Goal: Task Accomplishment & Management: Manage account settings

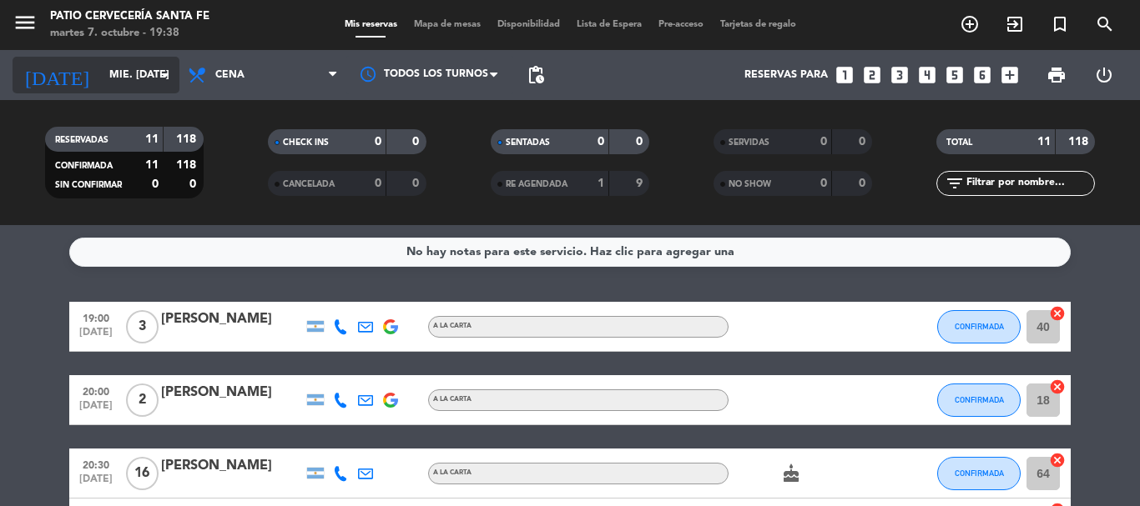
click at [126, 73] on input "mié. [DATE]" at bounding box center [171, 75] width 141 height 28
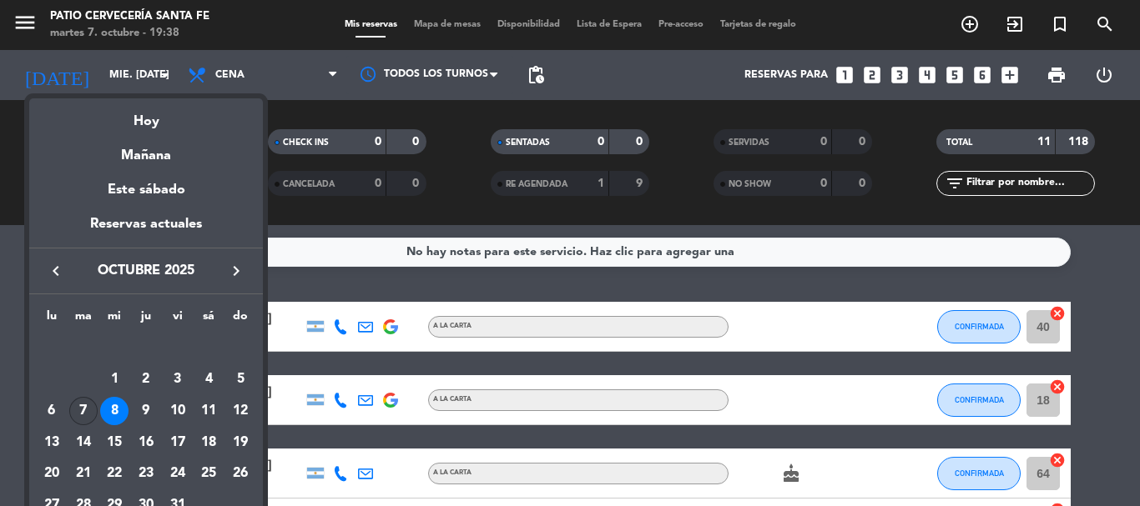
click at [97, 409] on div "7" at bounding box center [83, 411] width 28 height 28
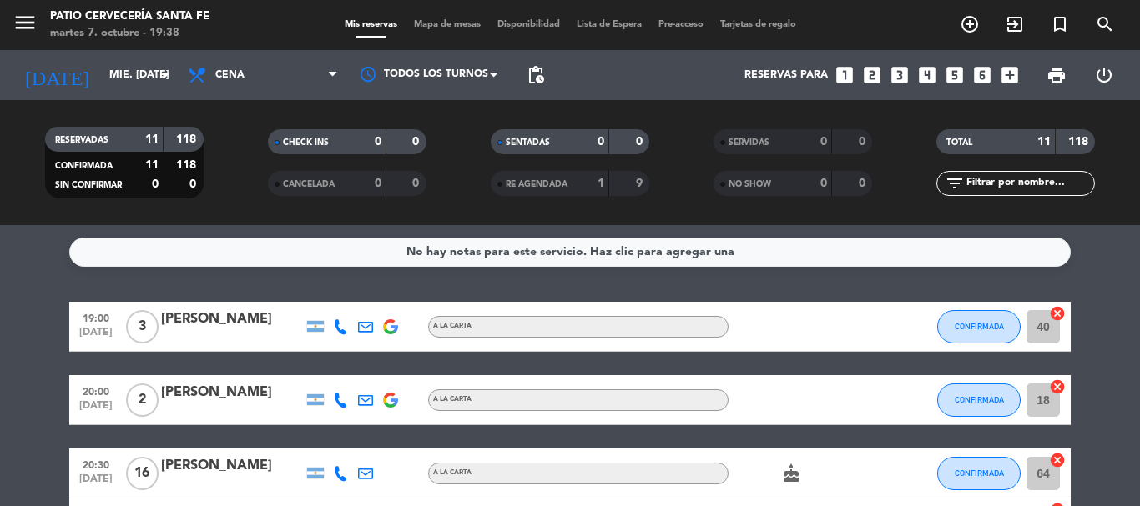
type input "[DATE] oct."
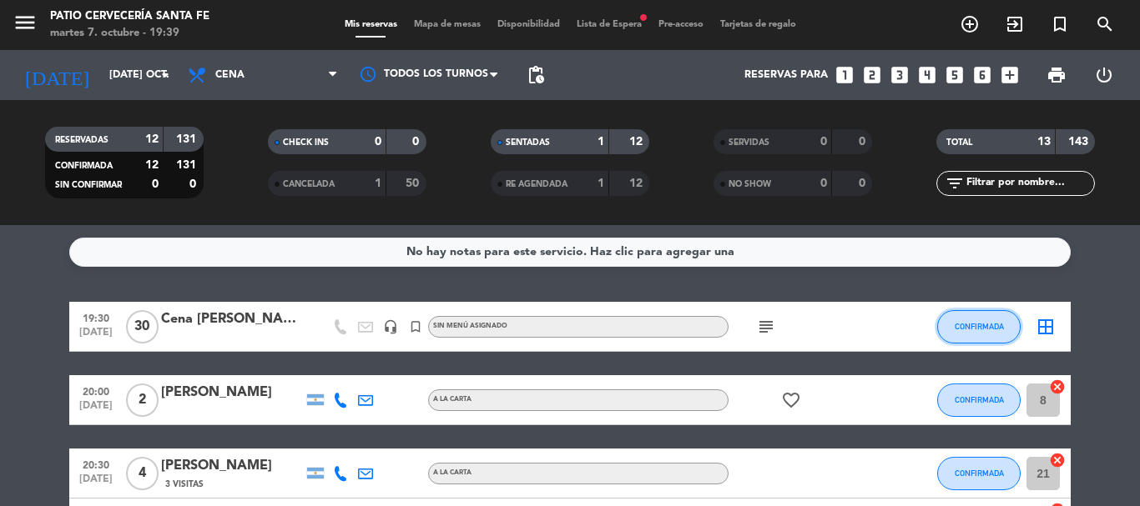
click at [990, 325] on span "CONFIRMADA" at bounding box center [978, 326] width 49 height 9
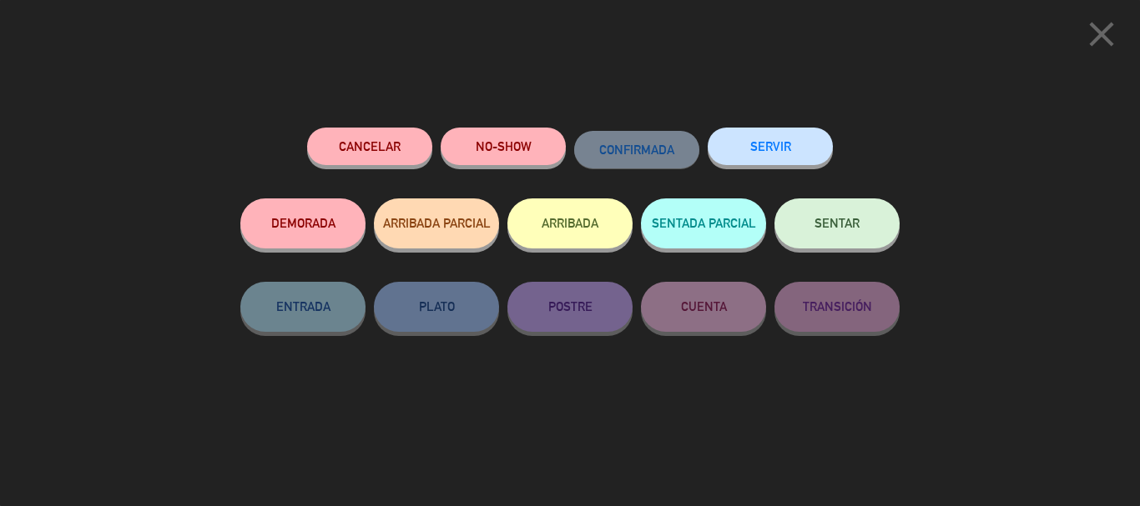
click at [872, 219] on button "SENTAR" at bounding box center [836, 224] width 125 height 50
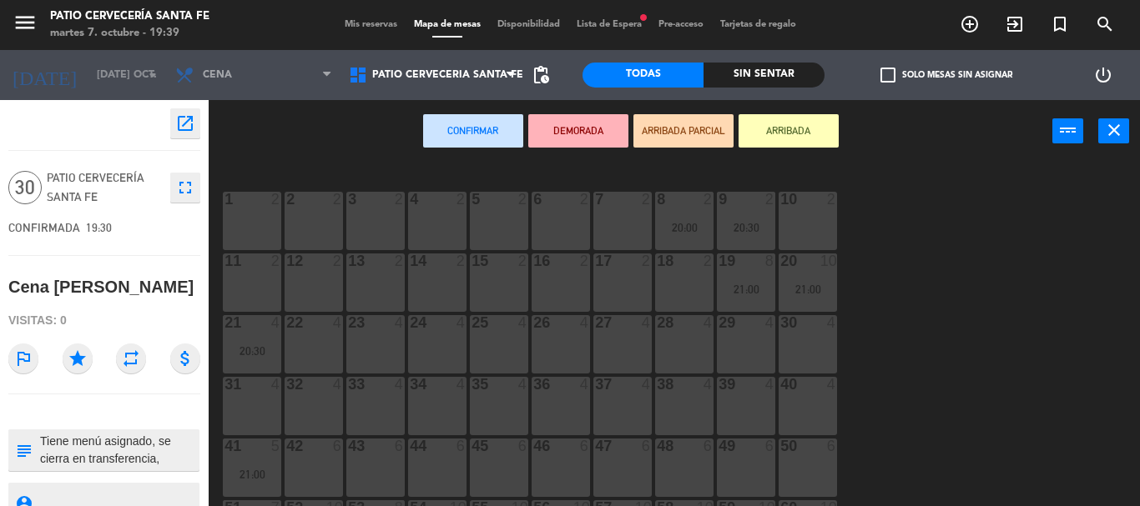
click at [888, 69] on span "check_box_outline_blank" at bounding box center [887, 75] width 15 height 15
click at [946, 75] on input "check_box_outline_blank Solo mesas sin asignar" at bounding box center [946, 75] width 0 height 0
click at [354, 244] on div "3 2" at bounding box center [375, 221] width 58 height 58
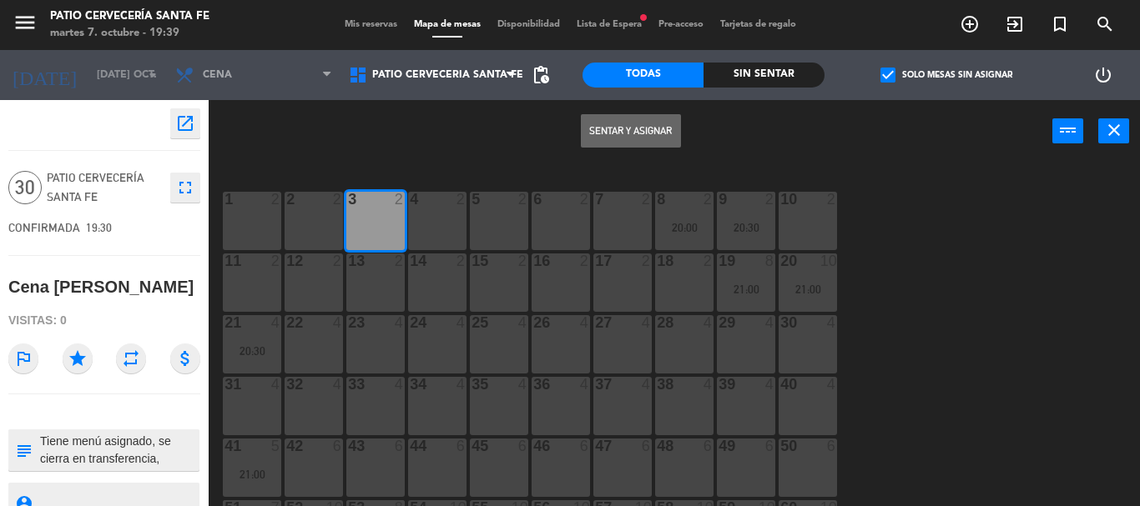
click at [453, 284] on div "14 2" at bounding box center [437, 283] width 58 height 58
click at [327, 289] on div "12 2" at bounding box center [313, 283] width 58 height 58
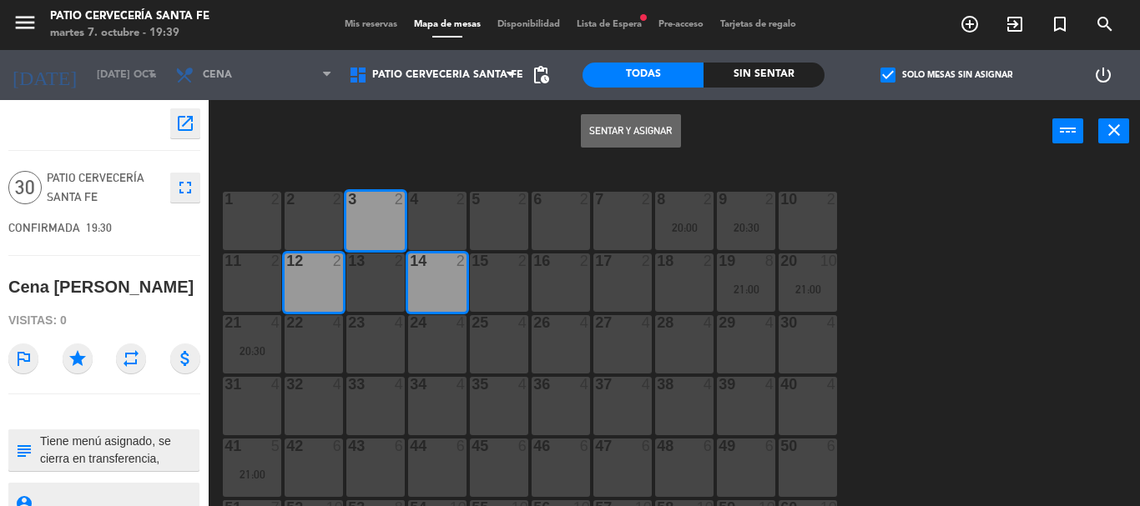
click at [393, 313] on div "1 2 2 2 3 2 4 2 5 2 6 2 7 2 8 2 20:00 9 2 20:30 10 2 11 2 12 2 13 2 14 2 15 2 1…" at bounding box center [679, 335] width 919 height 344
click at [625, 124] on button "Sentar y Asignar" at bounding box center [631, 130] width 100 height 33
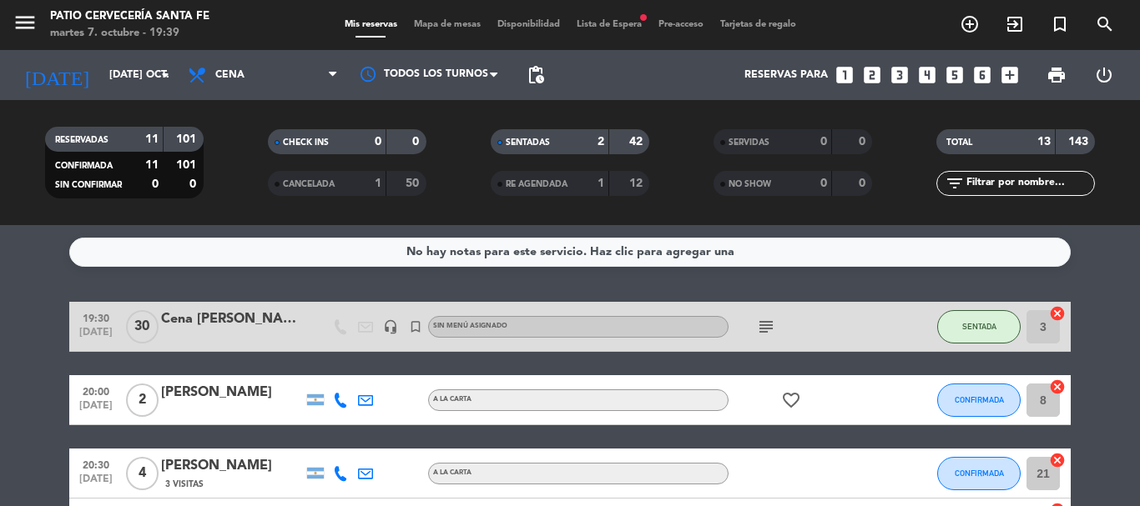
click at [607, 20] on span "Lista de Espera fiber_manual_record" at bounding box center [609, 24] width 82 height 9
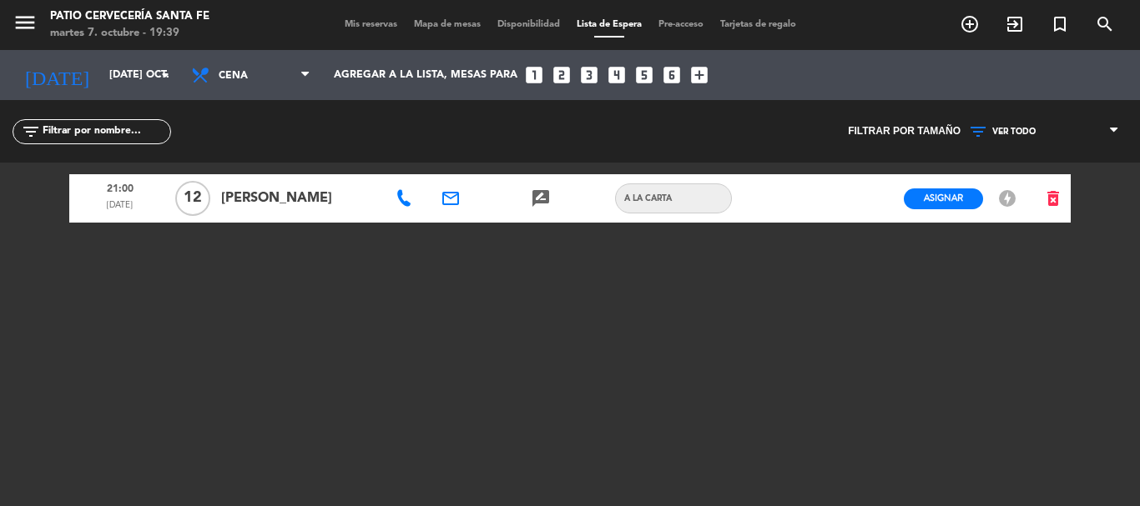
click at [373, 30] on div "Mis reservas Mapa de mesas Disponibilidad Lista de Espera Pre-acceso Tarjetas d…" at bounding box center [570, 25] width 468 height 15
click at [368, 27] on span "Mis reservas" at bounding box center [370, 24] width 69 height 9
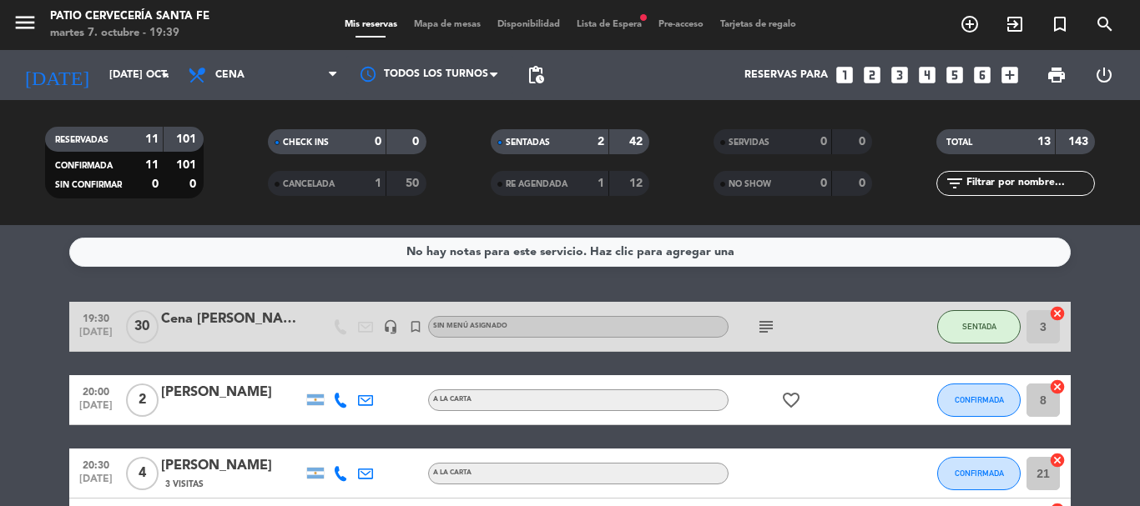
click at [622, 31] on div "Mis reservas Mapa de mesas Disponibilidad Lista de Espera fiber_manual_record P…" at bounding box center [570, 25] width 468 height 15
click at [623, 25] on span "Lista de Espera fiber_manual_record" at bounding box center [609, 24] width 82 height 9
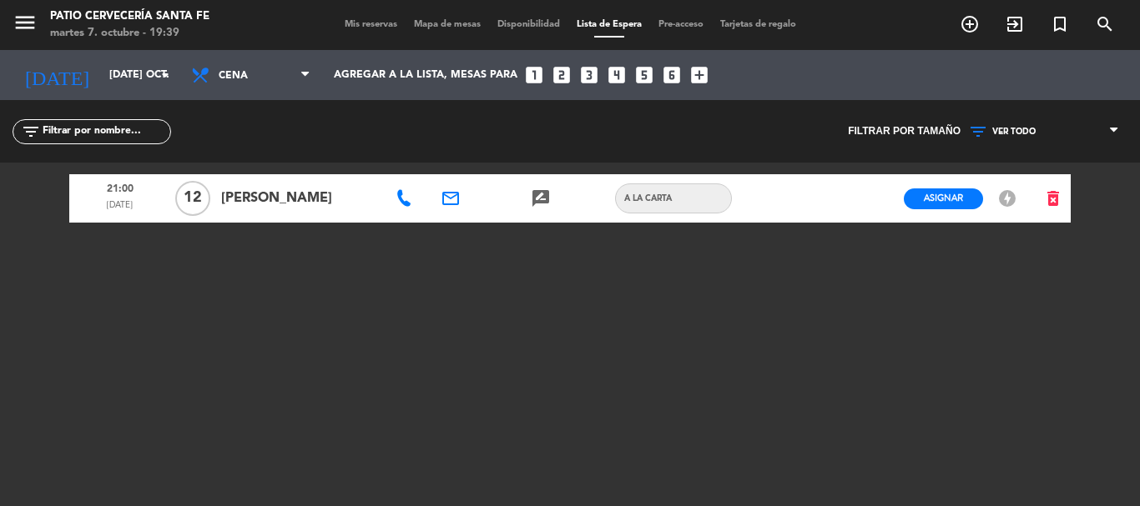
click at [369, 25] on span "Mis reservas" at bounding box center [370, 24] width 69 height 9
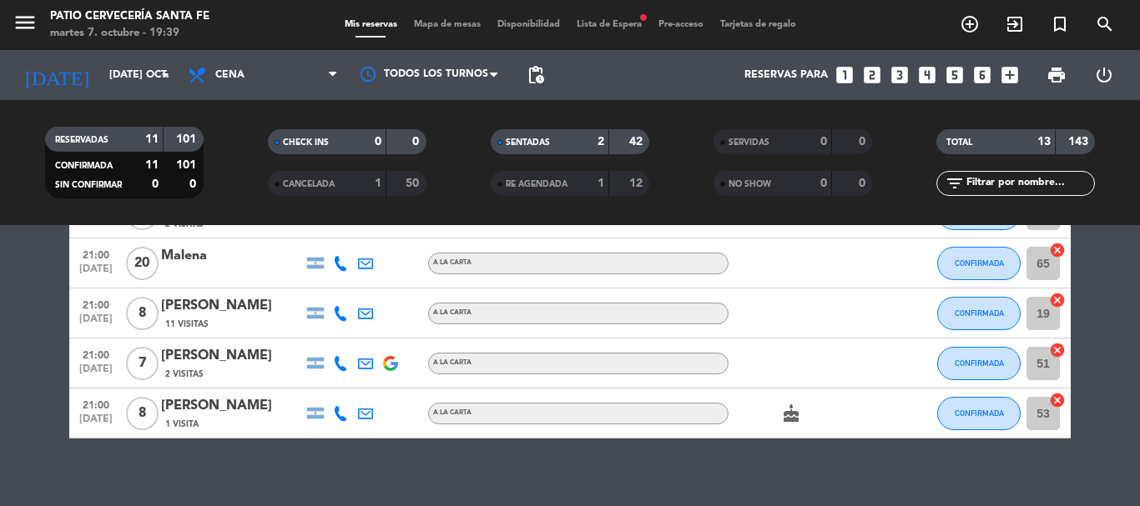
scroll to position [600, 0]
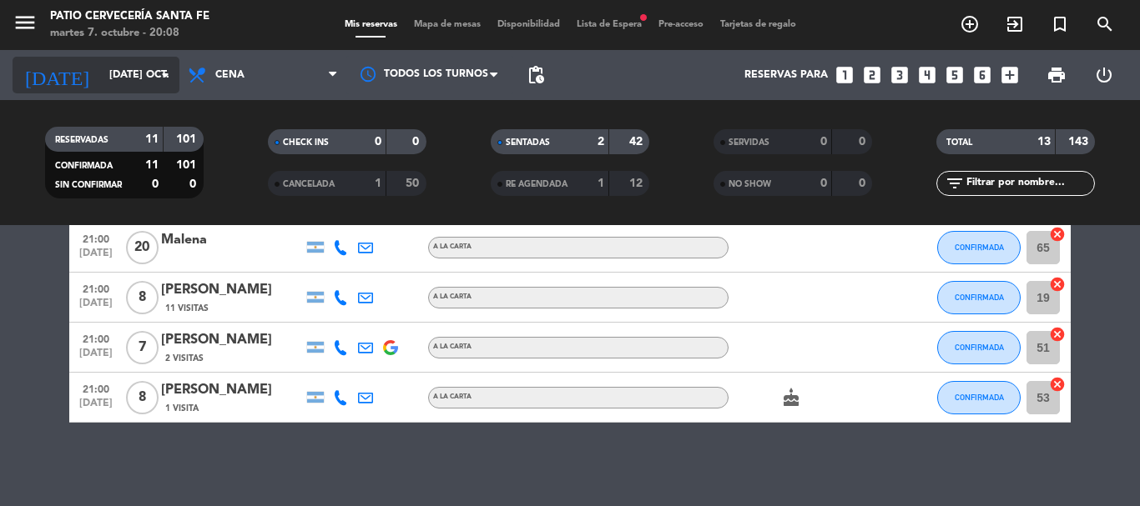
click at [166, 71] on icon "arrow_drop_down" at bounding box center [165, 75] width 20 height 20
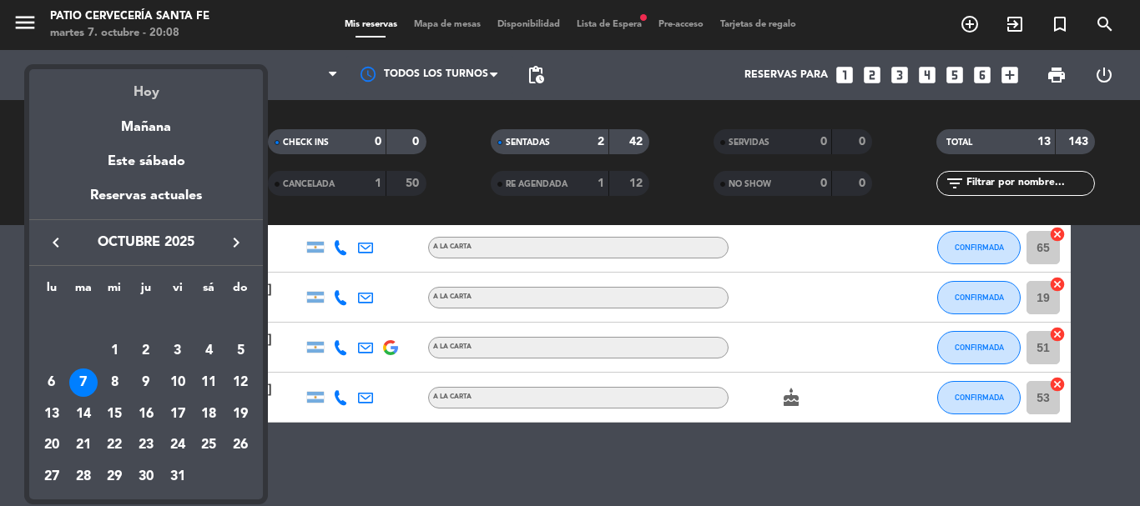
click at [159, 99] on div "Hoy" at bounding box center [146, 86] width 234 height 34
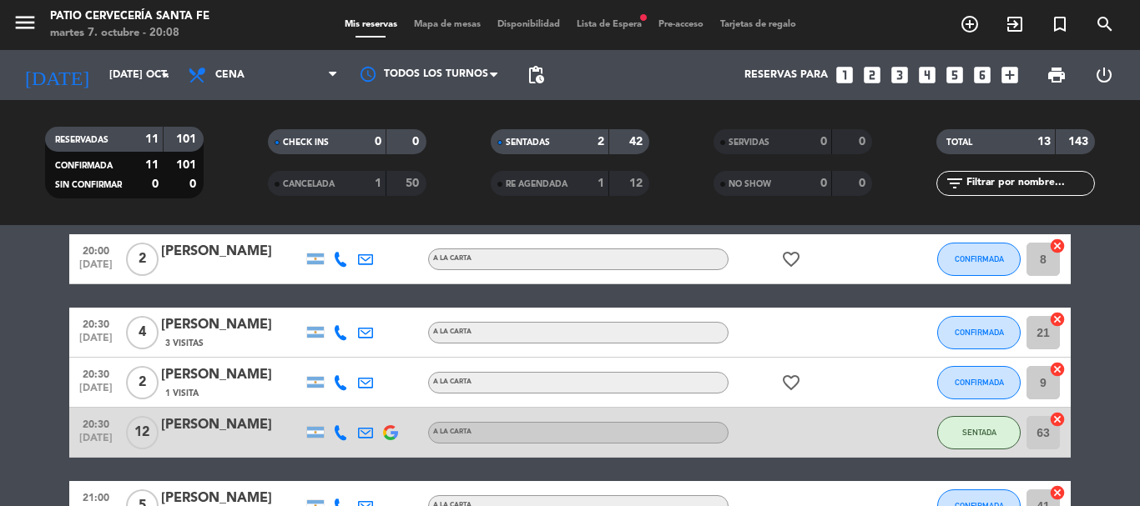
scroll to position [0, 0]
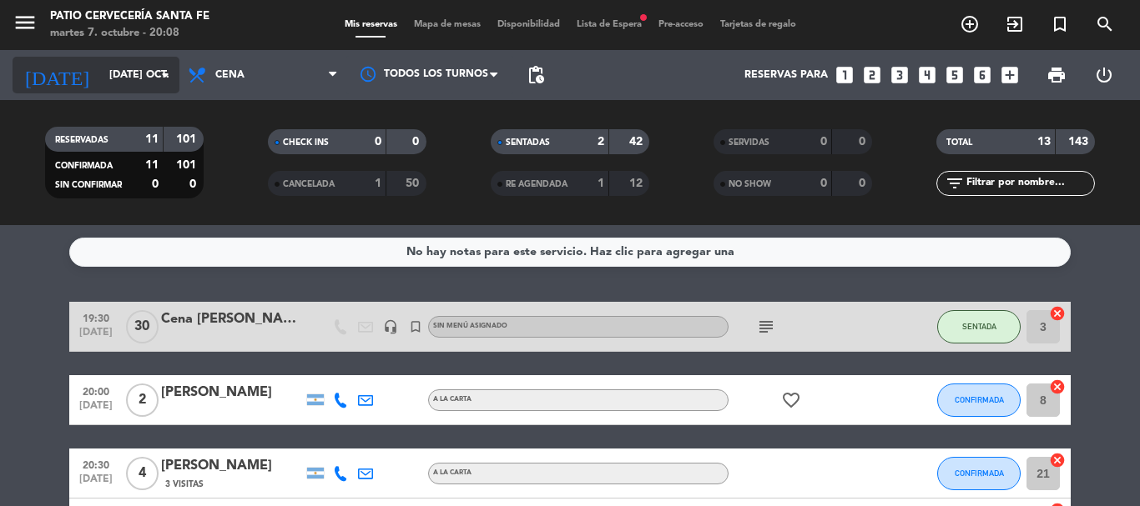
click at [178, 76] on input "[DATE] oct." at bounding box center [171, 75] width 141 height 28
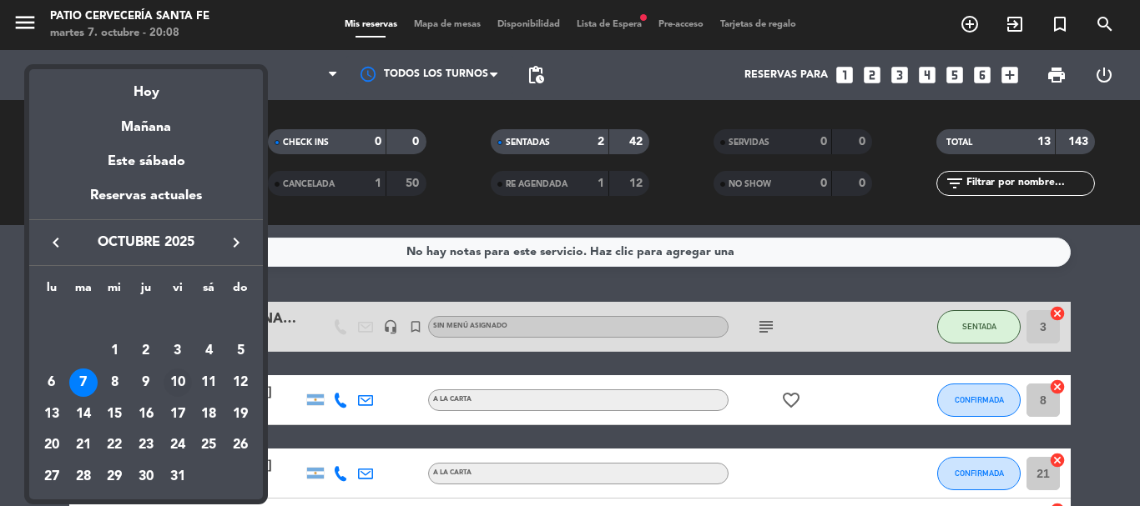
click at [184, 390] on div "10" at bounding box center [178, 383] width 28 height 28
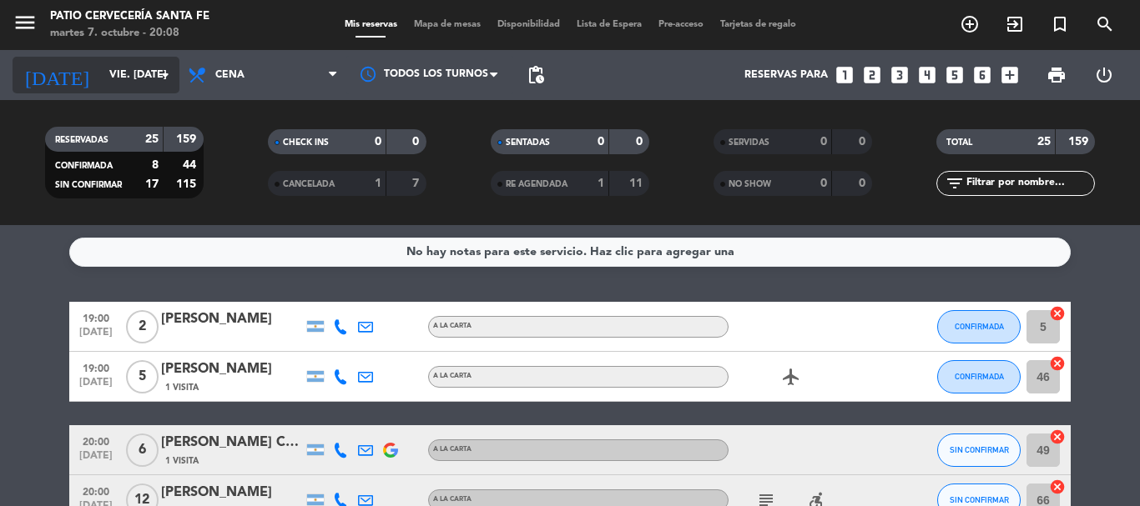
click at [143, 78] on input "vie. [DATE]" at bounding box center [171, 75] width 141 height 28
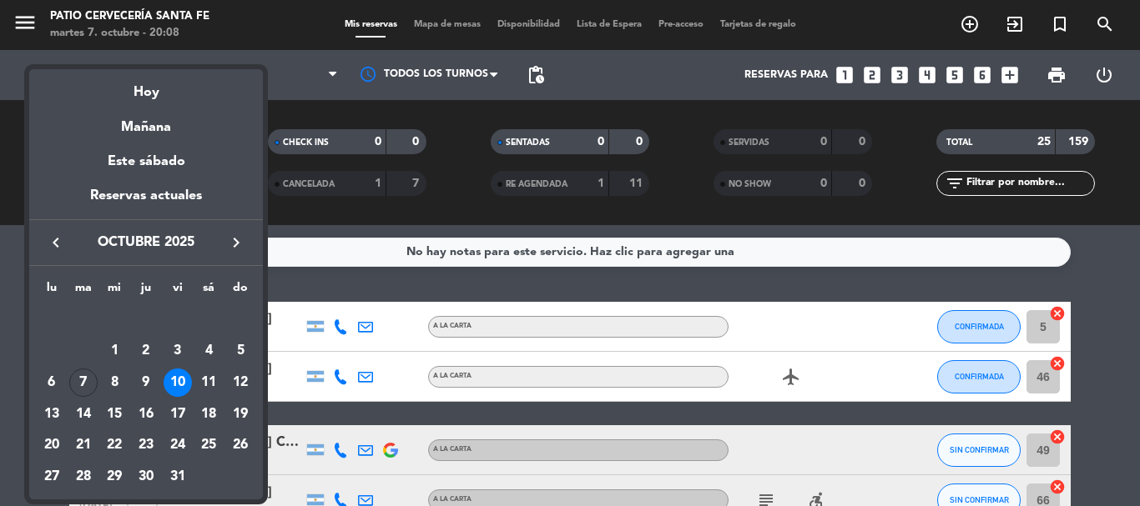
click at [285, 98] on div at bounding box center [570, 253] width 1140 height 506
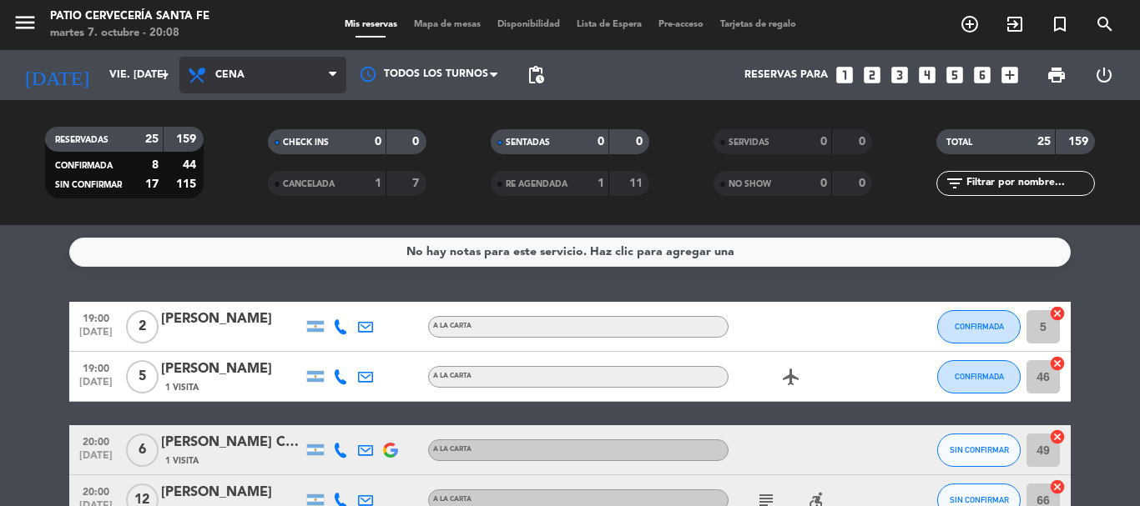
click at [302, 85] on span "Cena" at bounding box center [262, 75] width 167 height 37
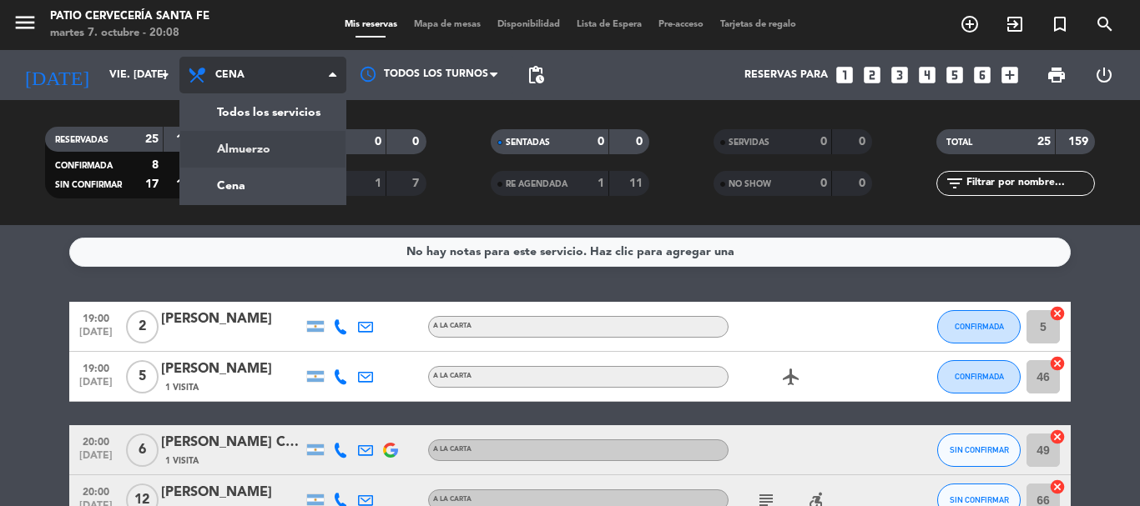
click at [271, 138] on div "menu Patio Cervecería Santa [PERSON_NAME] 7. octubre - 20:08 Mis reservas Mapa …" at bounding box center [570, 112] width 1140 height 225
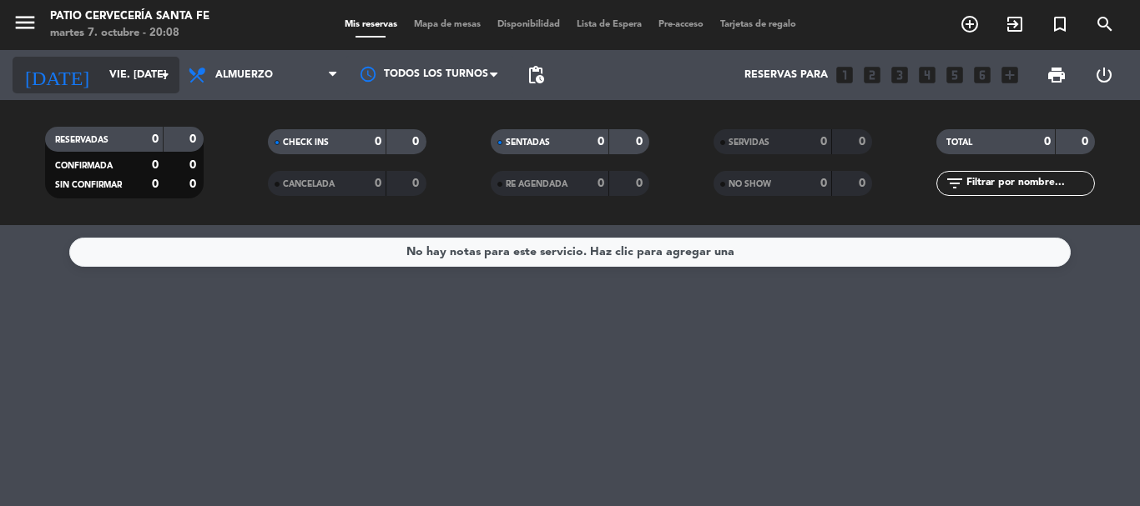
click at [156, 81] on icon "arrow_drop_down" at bounding box center [165, 75] width 20 height 20
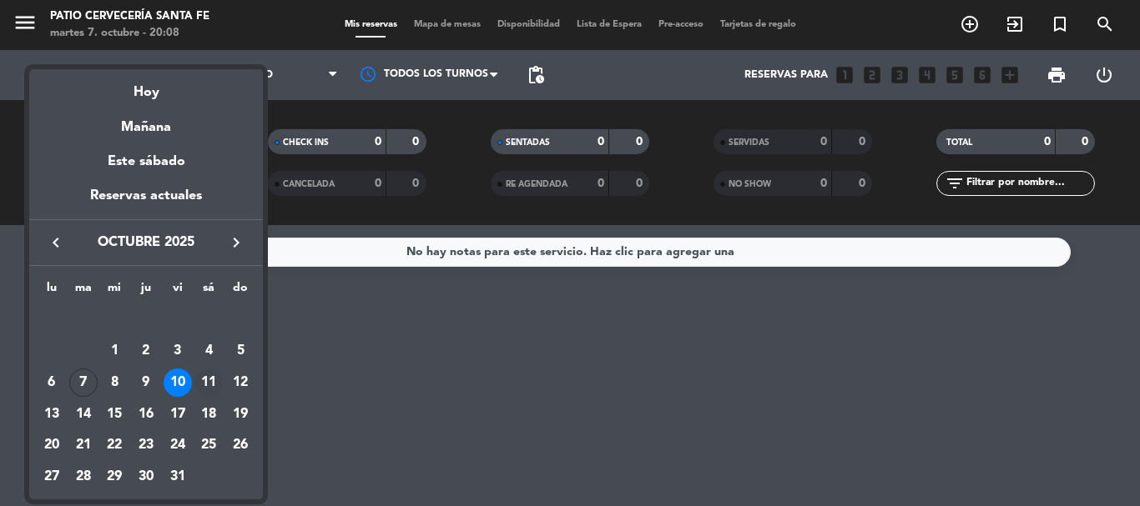
click at [209, 380] on div "11" at bounding box center [208, 383] width 28 height 28
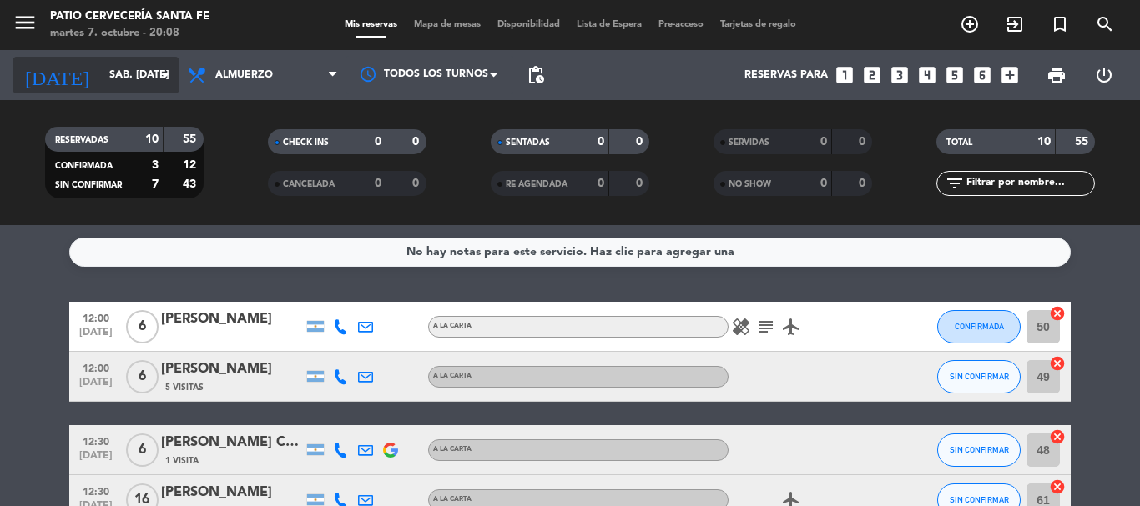
click at [147, 79] on input "sáb. [DATE]" at bounding box center [171, 75] width 141 height 28
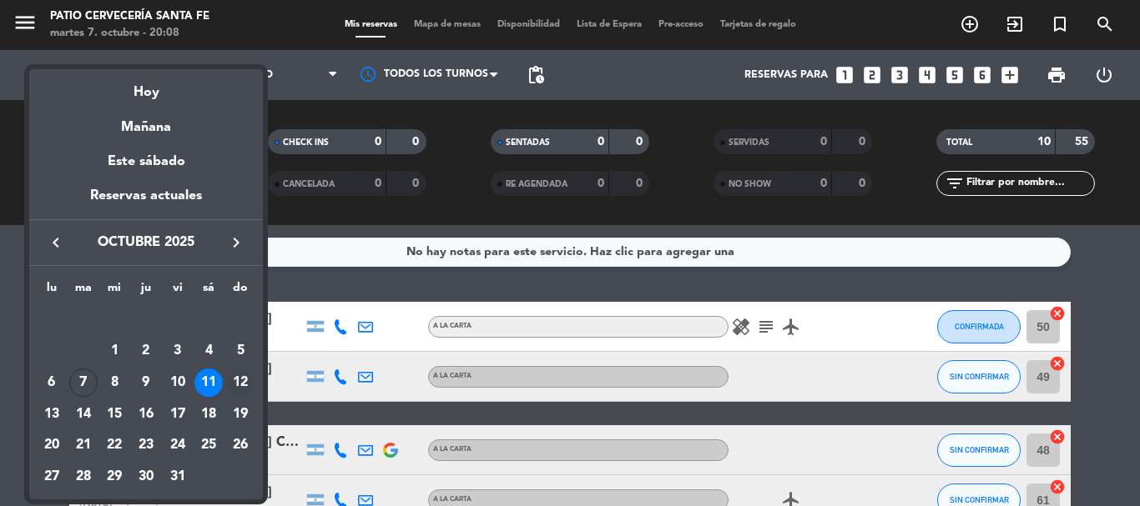
click at [242, 375] on div "12" at bounding box center [240, 383] width 28 height 28
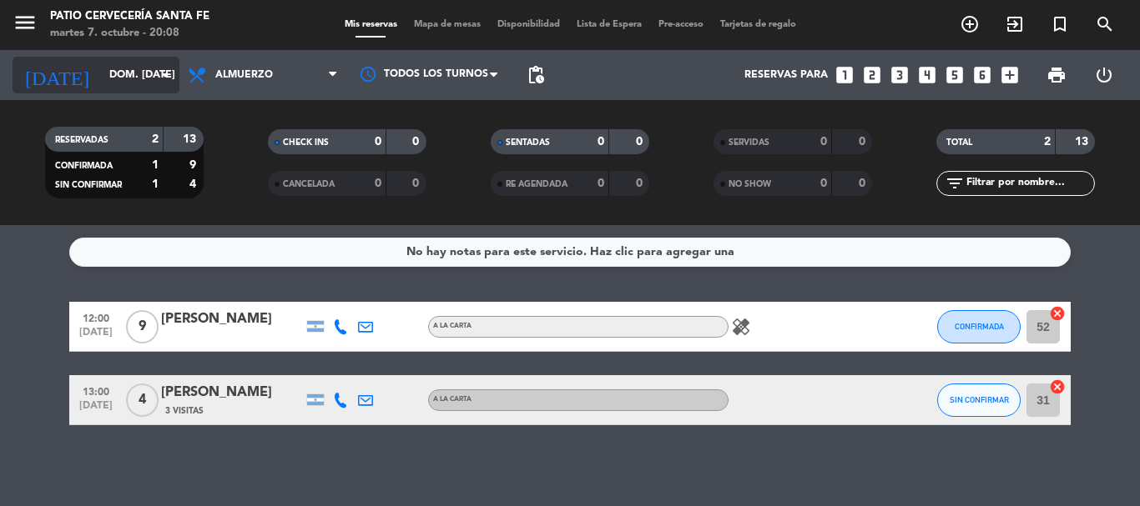
click at [150, 76] on input "dom. [DATE]" at bounding box center [171, 75] width 141 height 28
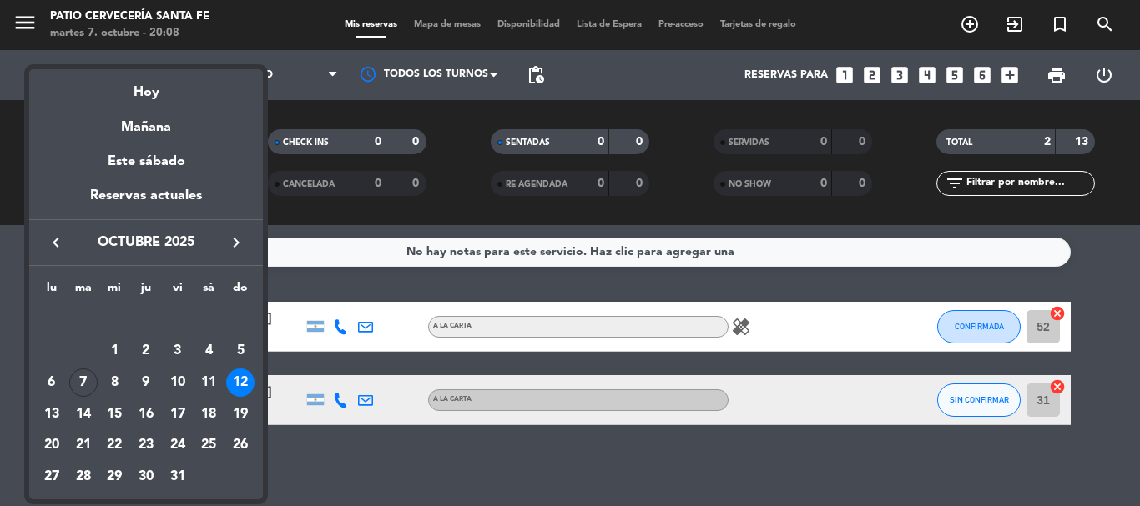
click at [279, 184] on div at bounding box center [570, 253] width 1140 height 506
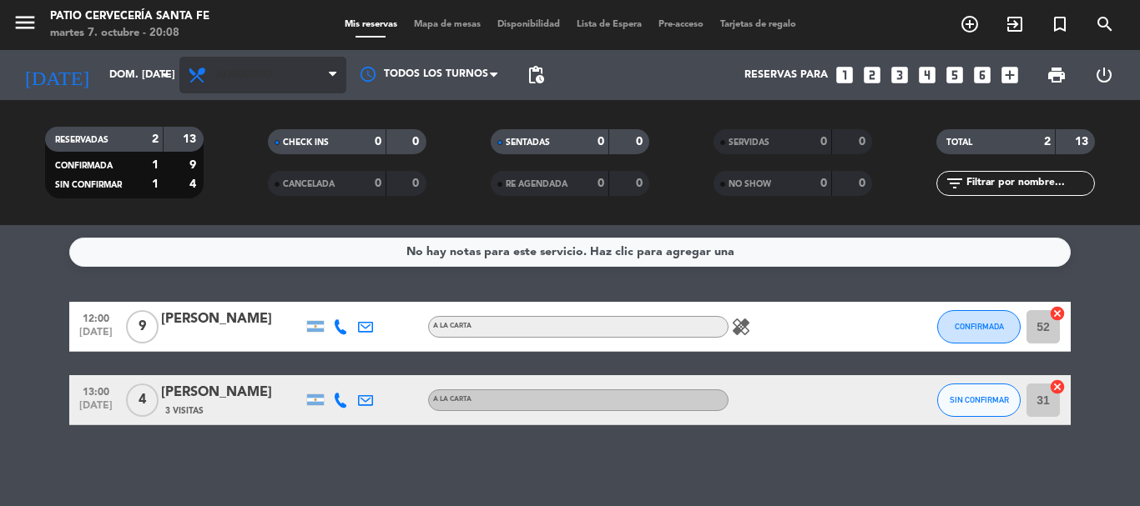
click at [255, 88] on span "Almuerzo" at bounding box center [262, 75] width 167 height 37
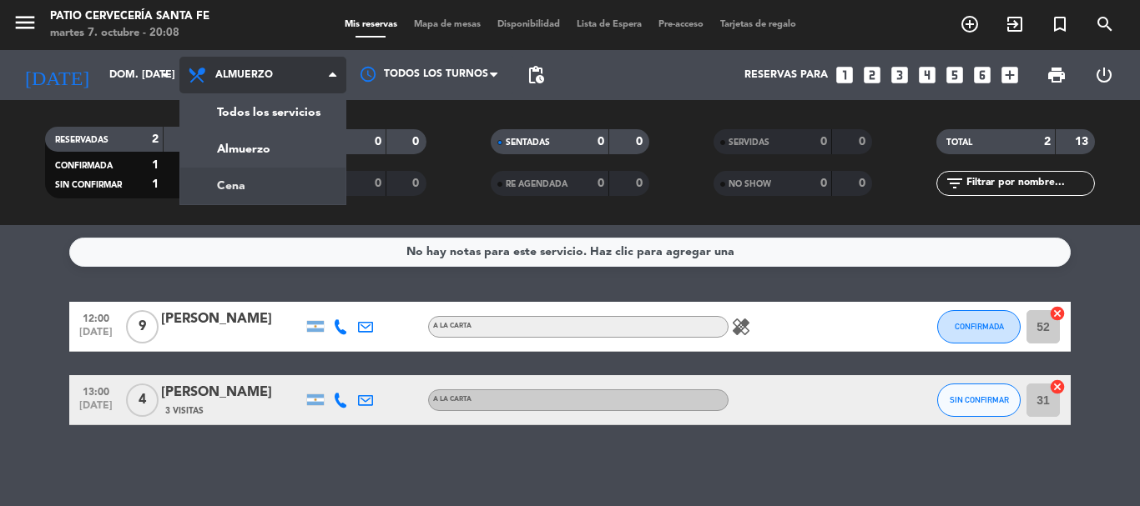
click at [270, 175] on div "menu Patio Cervecería Santa [PERSON_NAME] 7. octubre - 20:08 Mis reservas Mapa …" at bounding box center [570, 112] width 1140 height 225
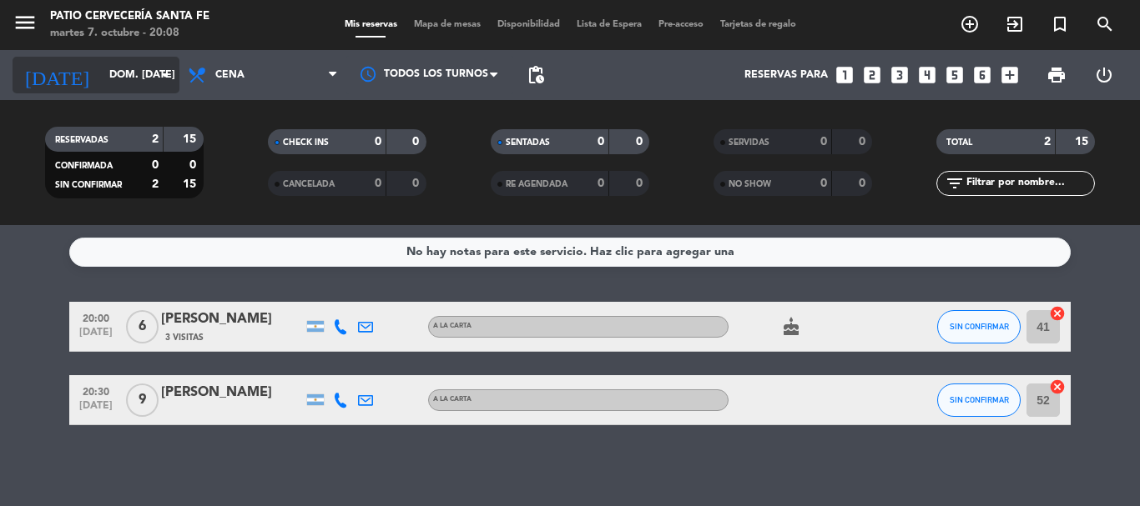
click at [178, 83] on input "dom. [DATE]" at bounding box center [171, 75] width 141 height 28
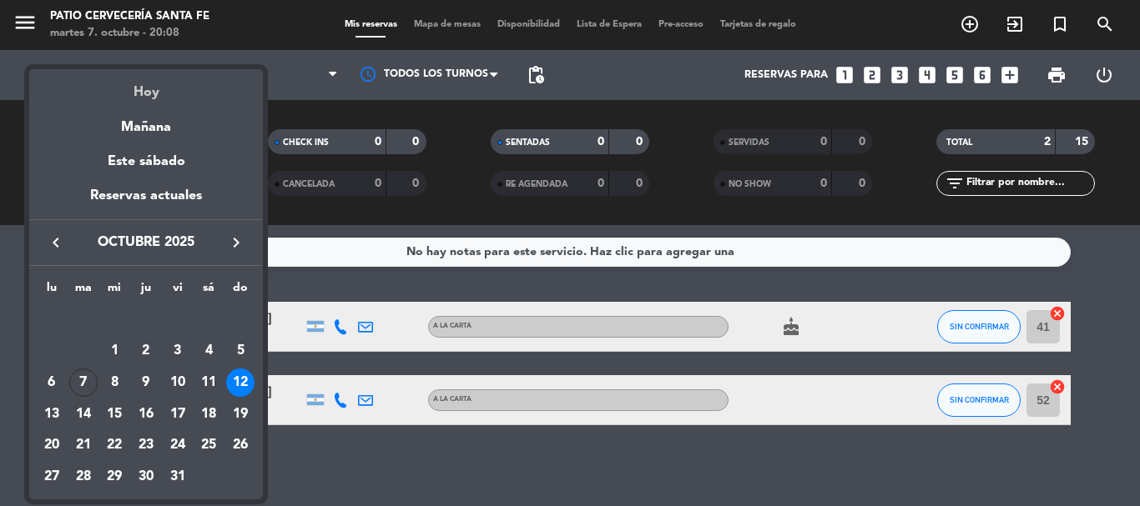
click at [158, 83] on div "Hoy" at bounding box center [146, 86] width 234 height 34
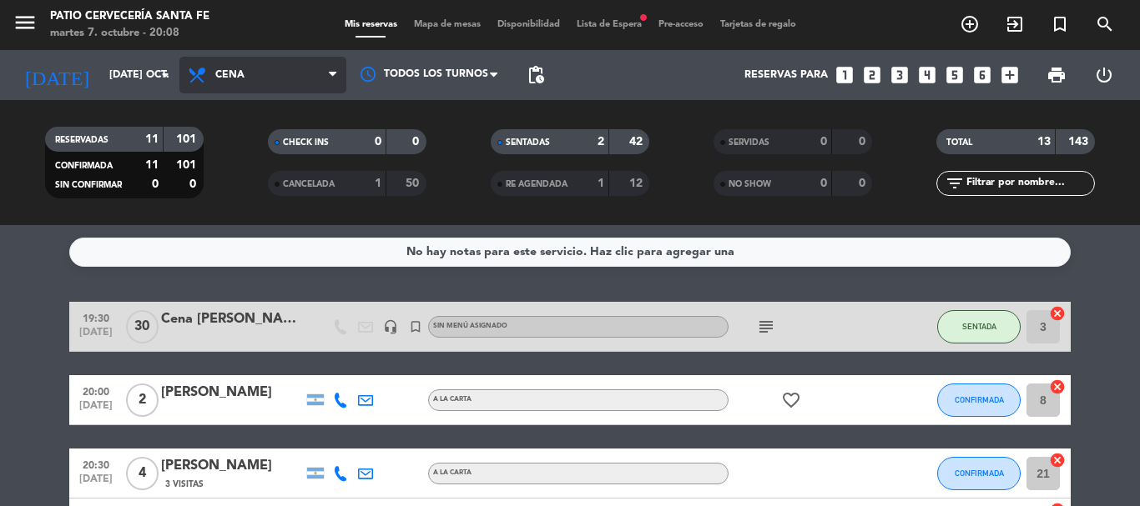
click at [252, 88] on span "Cena" at bounding box center [262, 75] width 167 height 37
click at [143, 98] on div "[DATE] [DATE] oct. arrow_drop_down" at bounding box center [96, 75] width 167 height 50
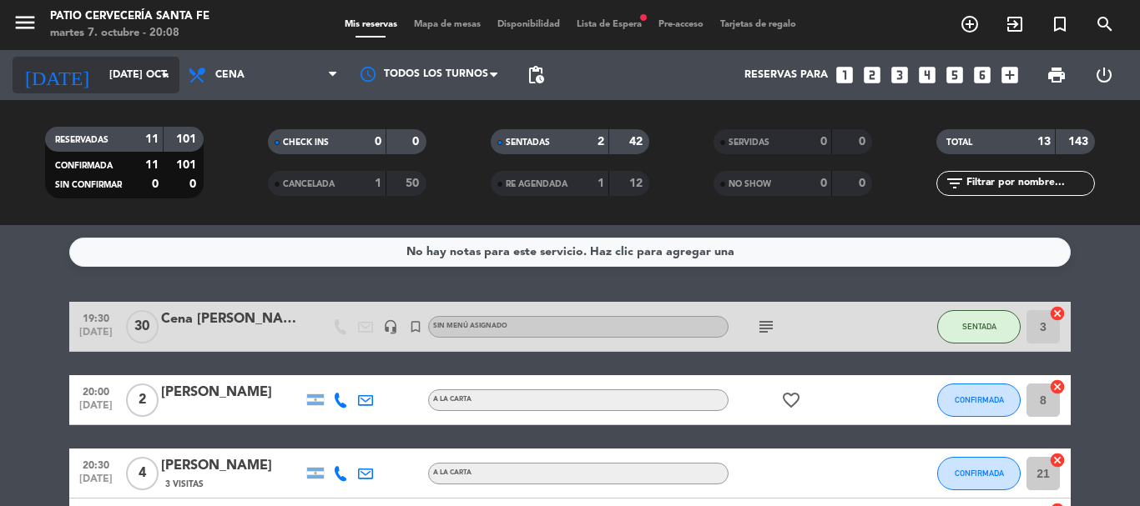
click at [148, 83] on input "[DATE] oct." at bounding box center [171, 75] width 141 height 28
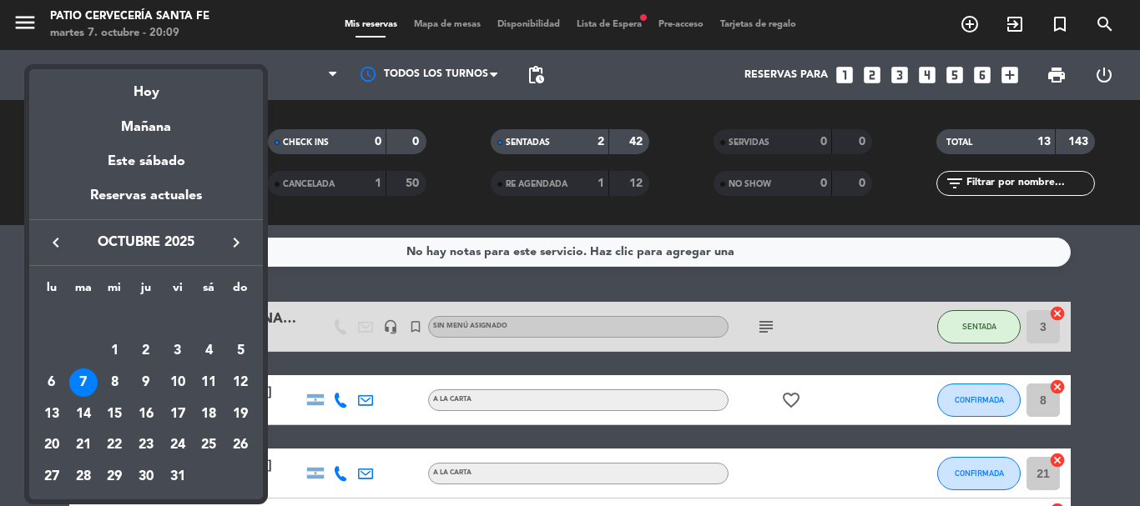
click at [169, 116] on div "Mañana" at bounding box center [146, 121] width 234 height 34
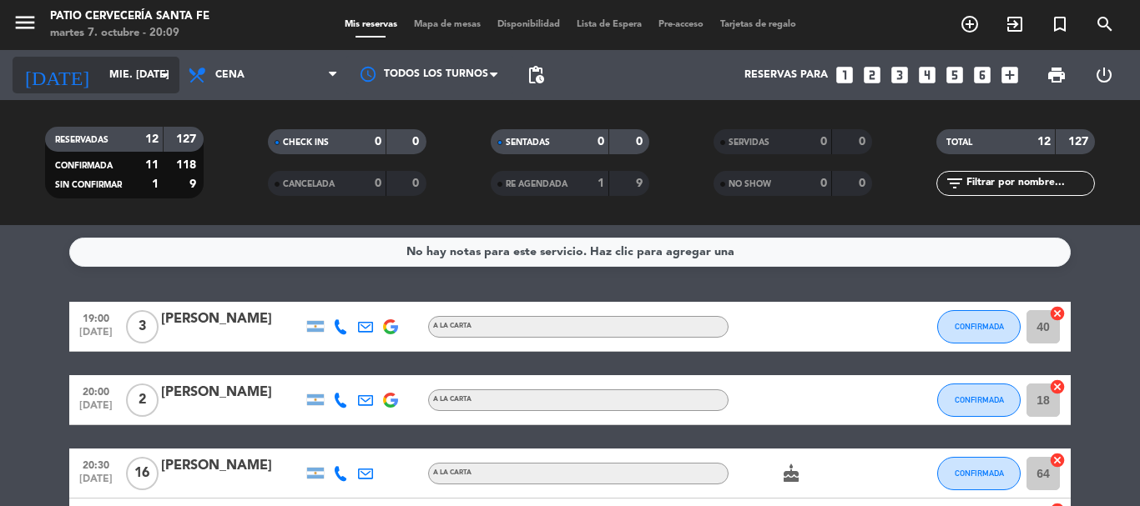
click at [148, 90] on div "[DATE] mié. [DATE] arrow_drop_down" at bounding box center [96, 75] width 167 height 37
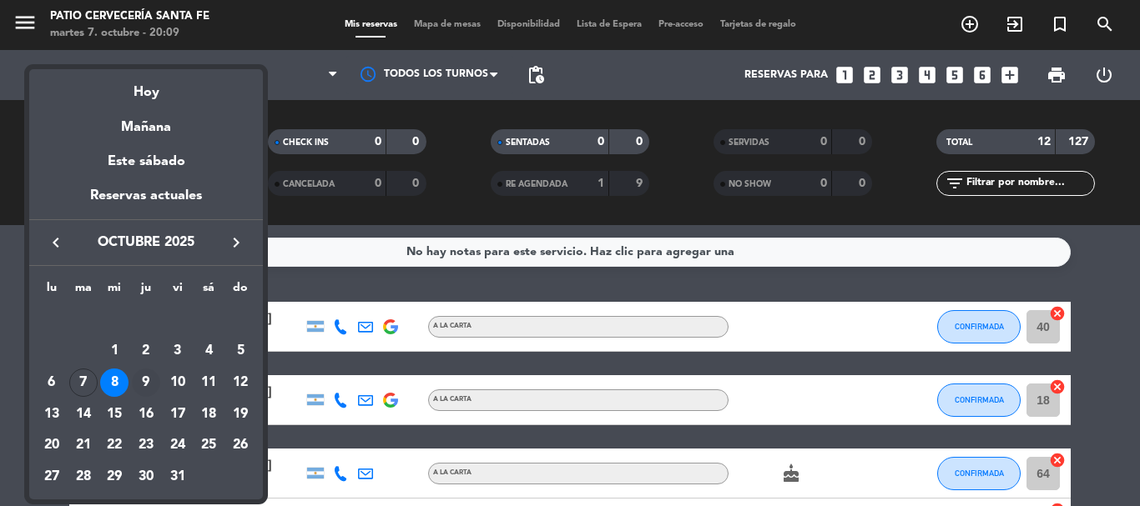
click at [148, 380] on div "9" at bounding box center [146, 383] width 28 height 28
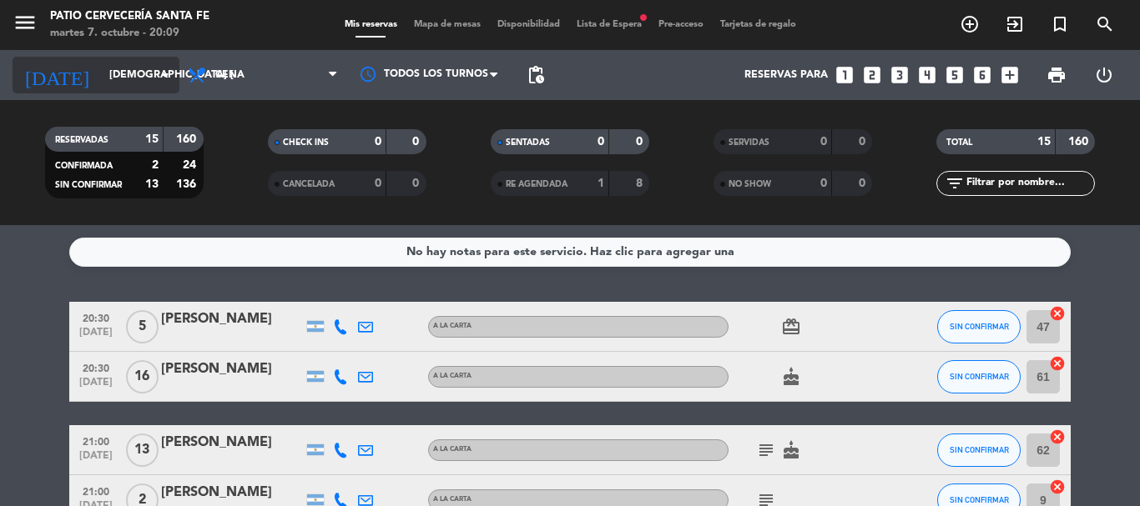
click at [154, 88] on input "[DEMOGRAPHIC_DATA] [DATE]" at bounding box center [171, 75] width 141 height 28
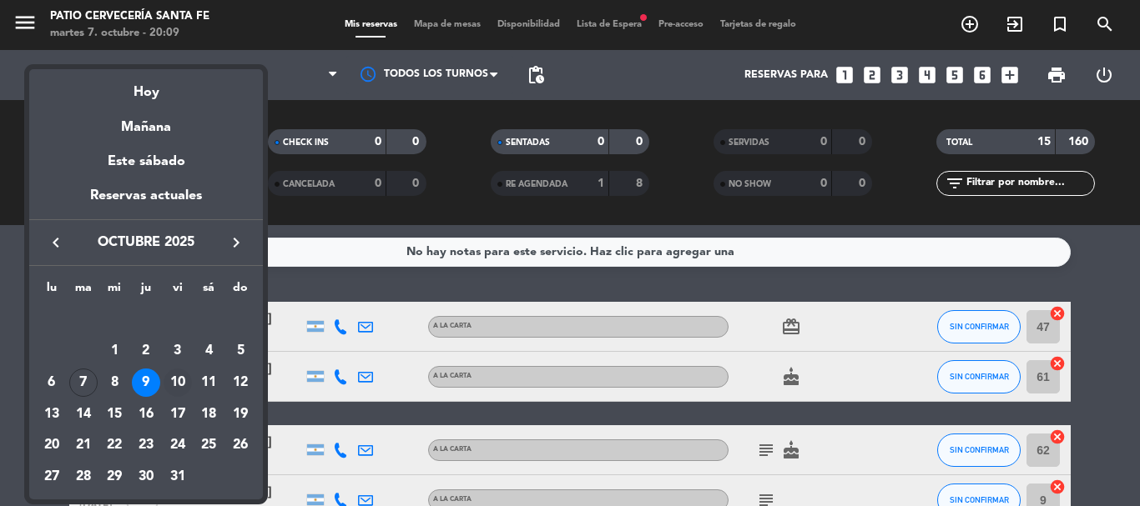
click at [170, 380] on div "10" at bounding box center [178, 383] width 28 height 28
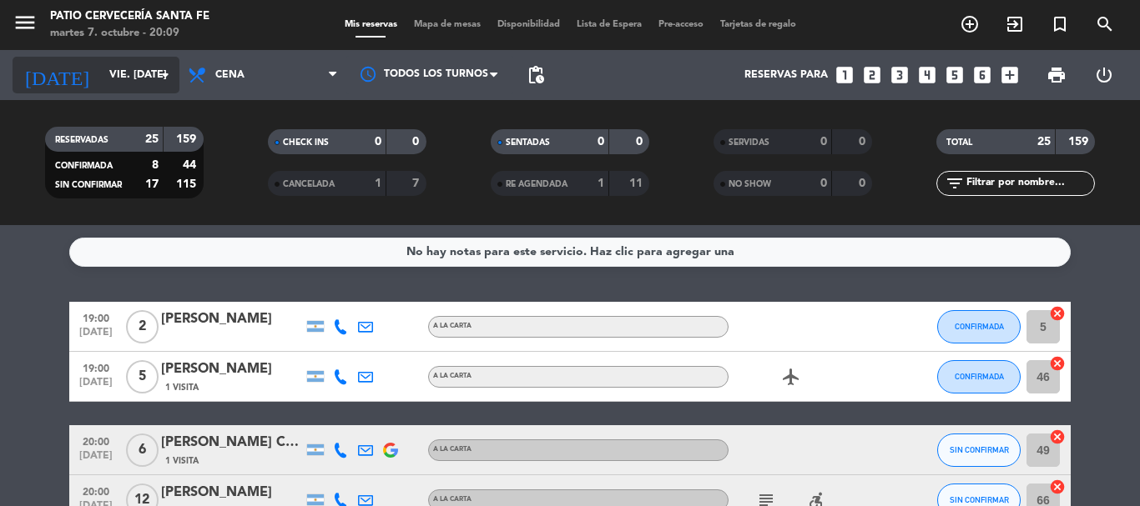
click at [115, 89] on input "vie. [DATE]" at bounding box center [171, 75] width 141 height 28
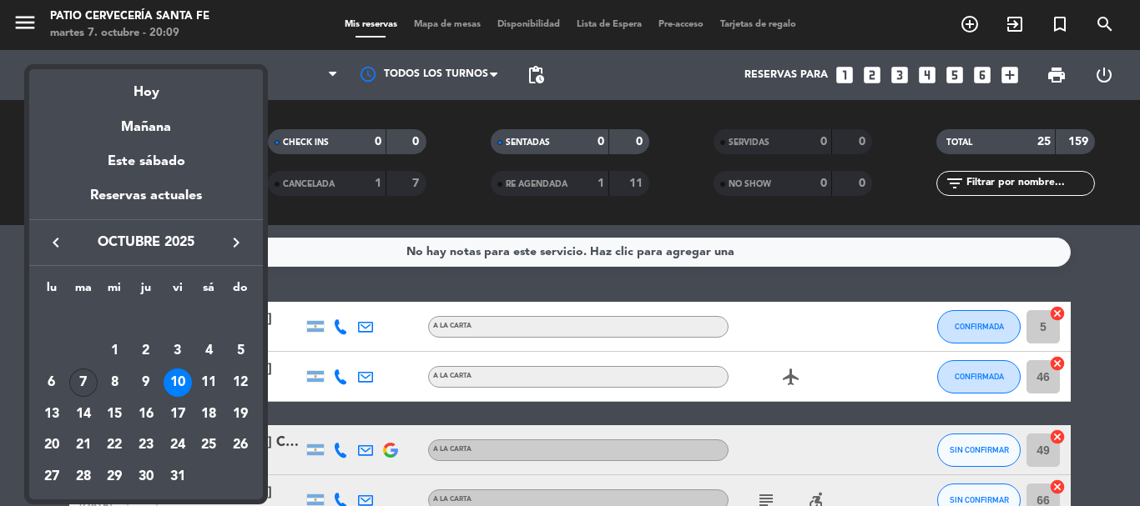
click at [75, 386] on div "7" at bounding box center [83, 383] width 28 height 28
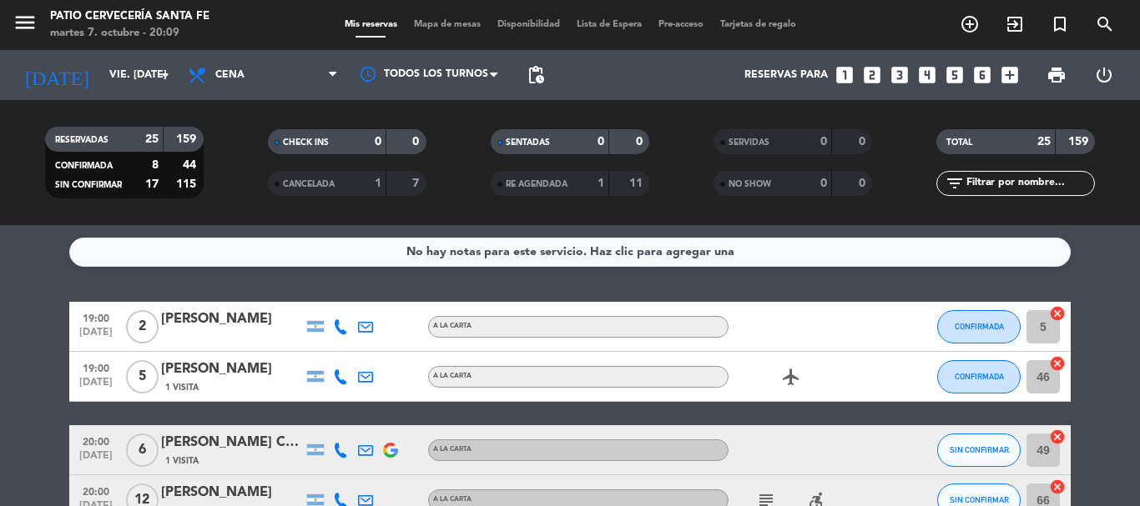
type input "[DATE] oct."
